Goal: Find specific page/section: Find specific page/section

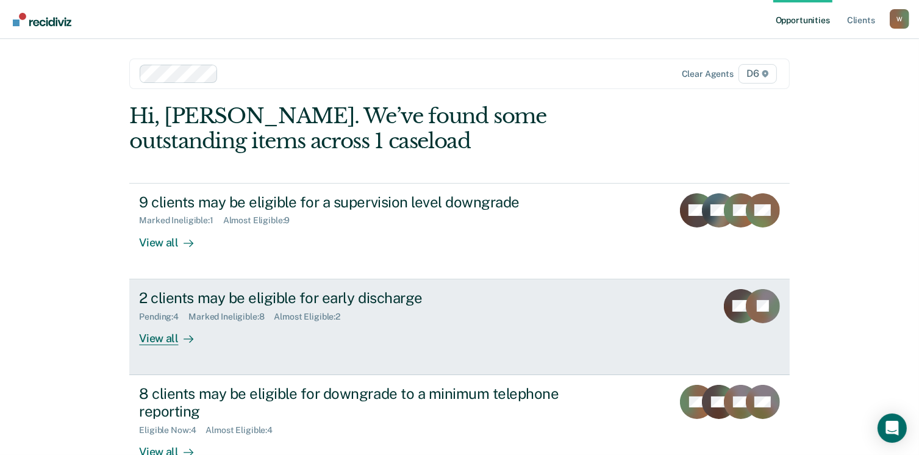
click at [166, 340] on div "View all" at bounding box center [173, 333] width 68 height 24
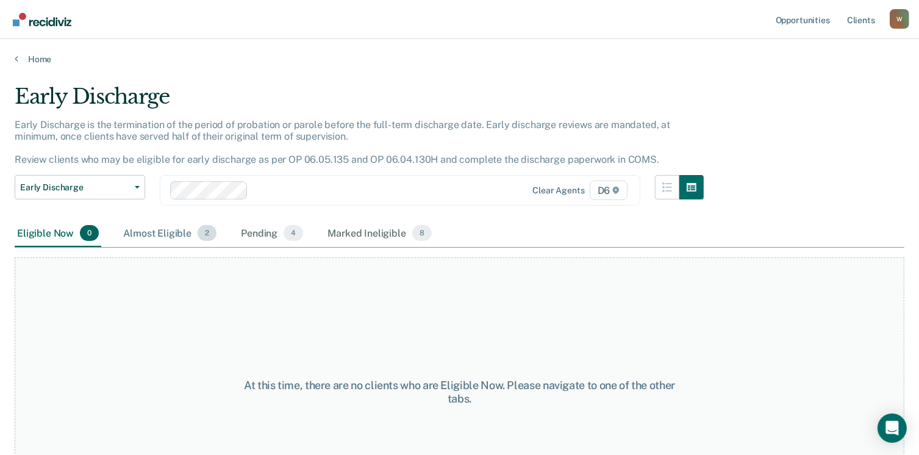
click at [171, 235] on div "Almost Eligible 2" at bounding box center [170, 233] width 98 height 27
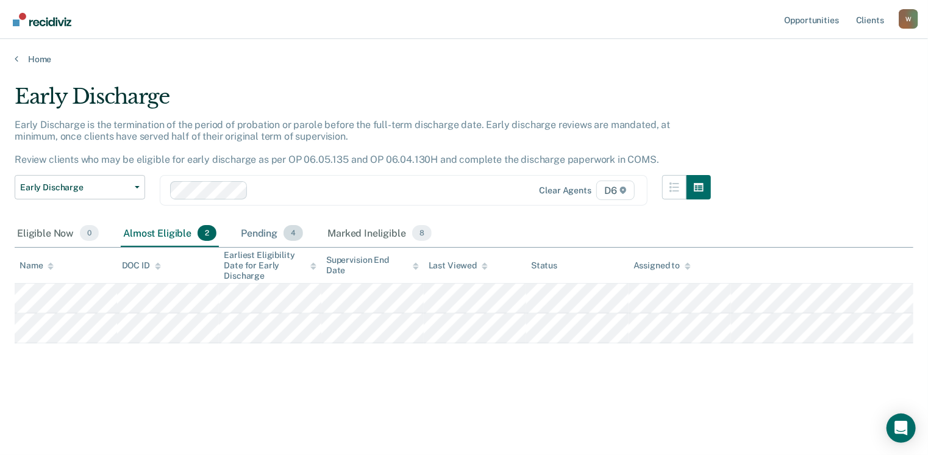
click at [264, 232] on div "Pending 4" at bounding box center [272, 233] width 67 height 27
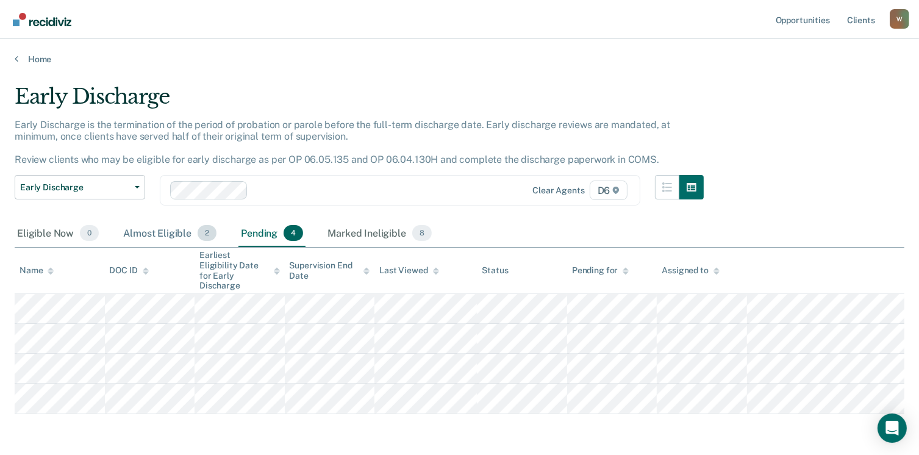
click at [171, 237] on div "Almost Eligible 2" at bounding box center [170, 233] width 98 height 27
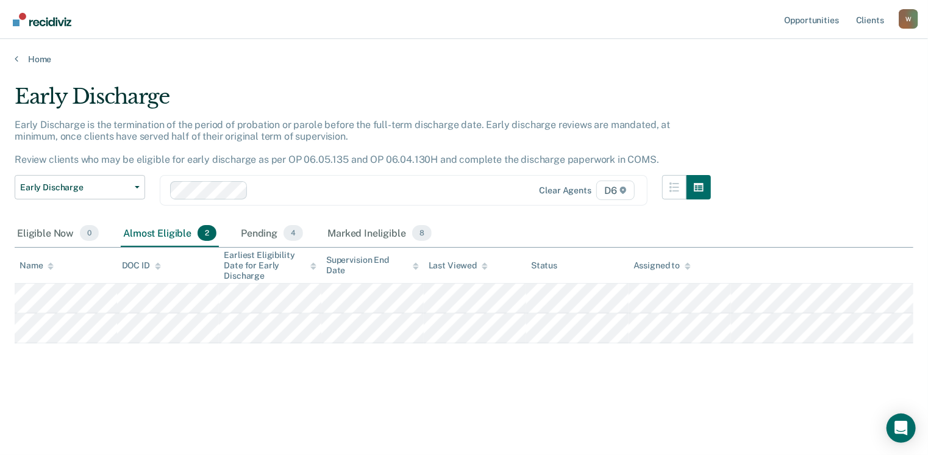
click at [342, 188] on div at bounding box center [374, 191] width 243 height 14
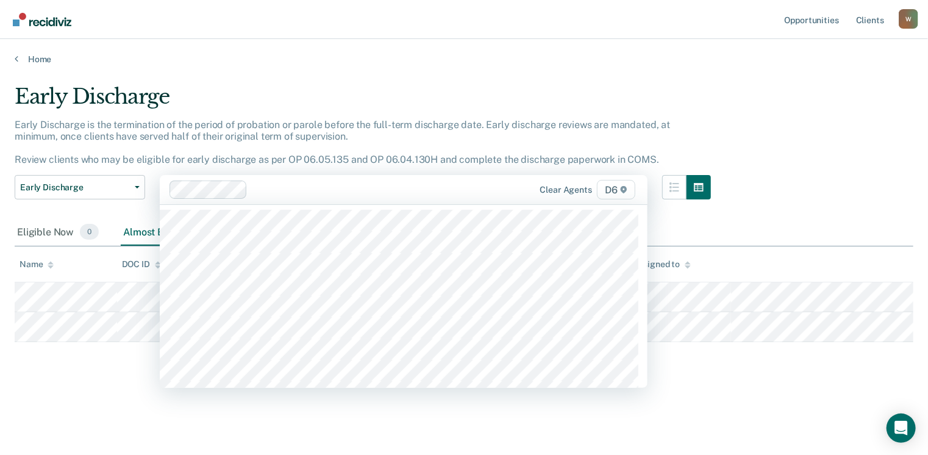
click at [328, 92] on div "Early Discharge" at bounding box center [363, 101] width 697 height 35
